Goal: Navigation & Orientation: Understand site structure

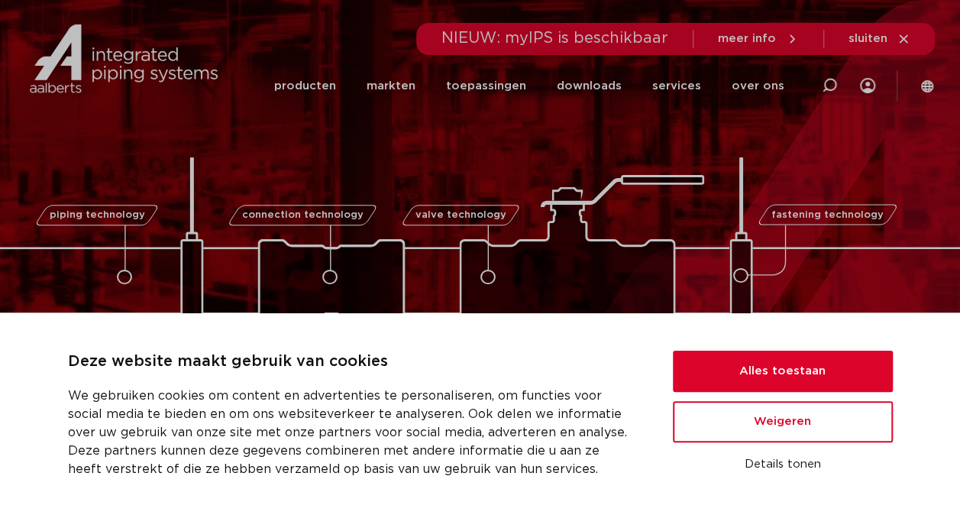
click at [906, 32] on icon at bounding box center [904, 39] width 14 height 14
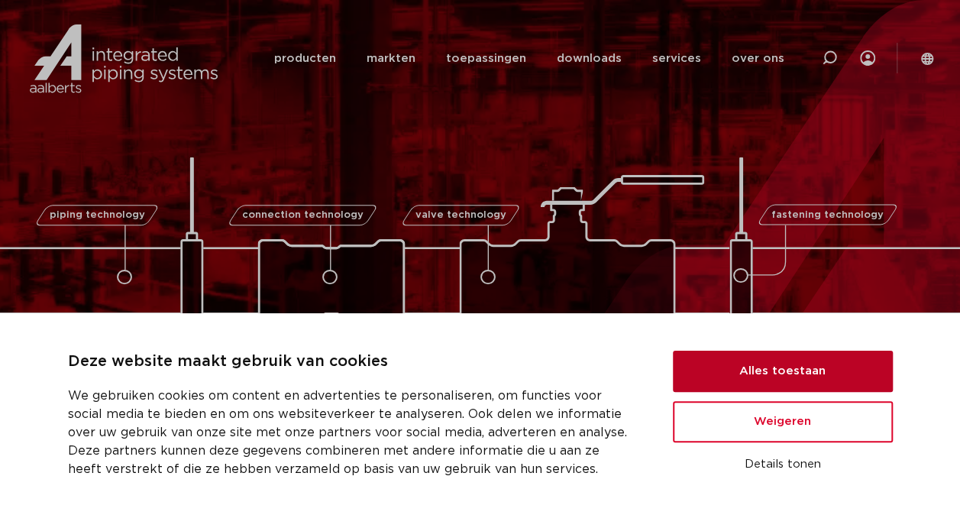
click at [806, 383] on button "Alles toestaan" at bounding box center [783, 371] width 220 height 41
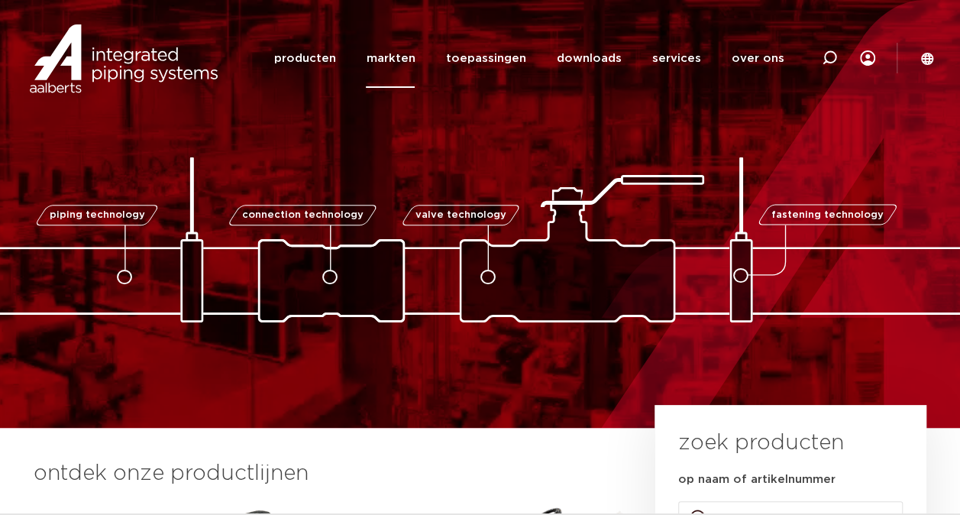
click at [401, 57] on link "markten" at bounding box center [390, 58] width 49 height 59
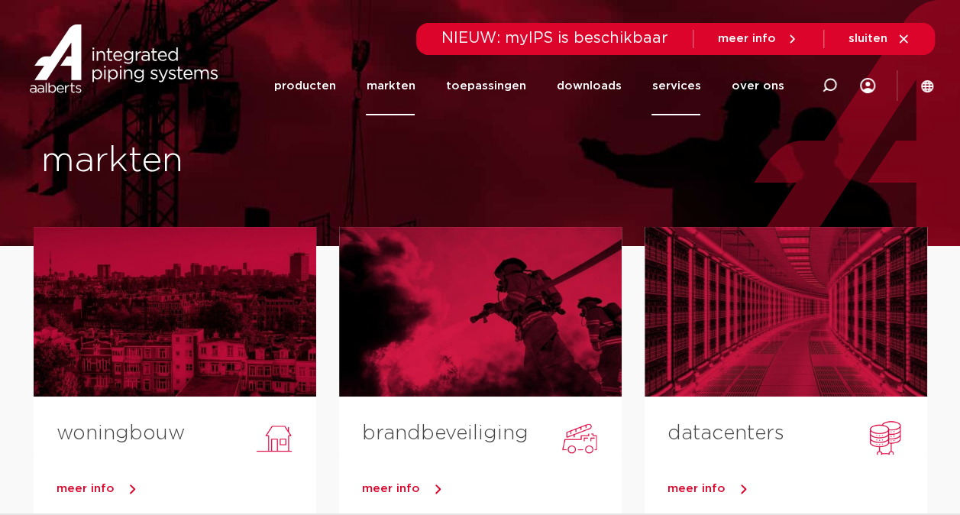
click at [695, 86] on link "services" at bounding box center [675, 86] width 49 height 59
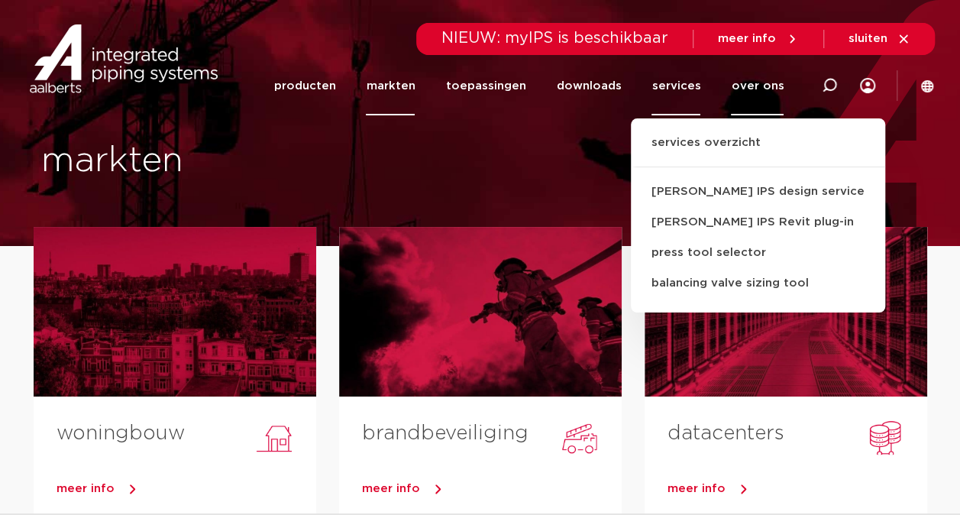
click at [767, 87] on link "over ons" at bounding box center [757, 86] width 53 height 59
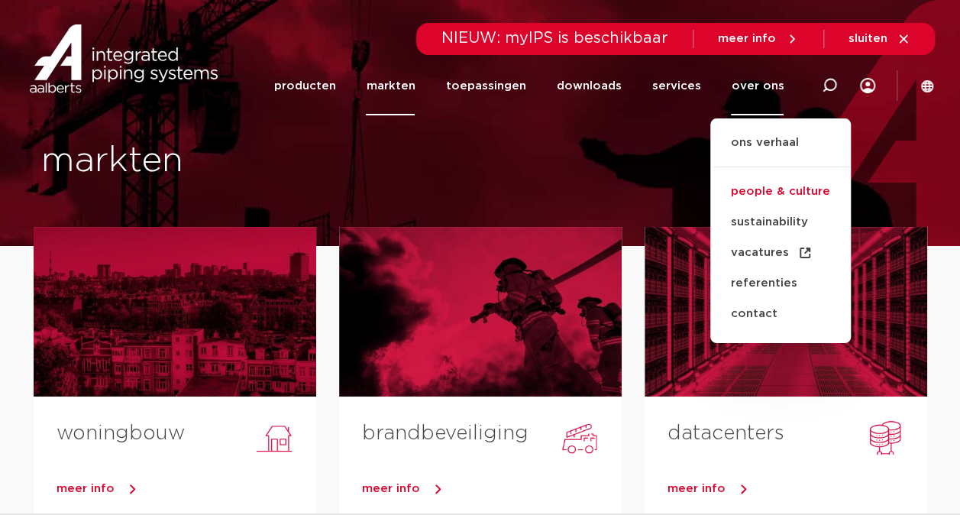
click at [778, 185] on link "people & culture" at bounding box center [780, 191] width 141 height 31
